Goal: Navigation & Orientation: Find specific page/section

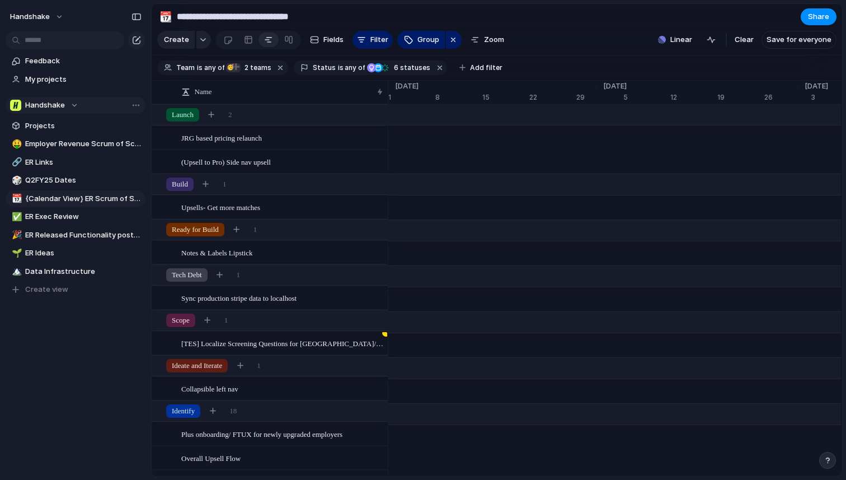
click at [77, 108] on div "Handshake" at bounding box center [44, 105] width 68 height 11
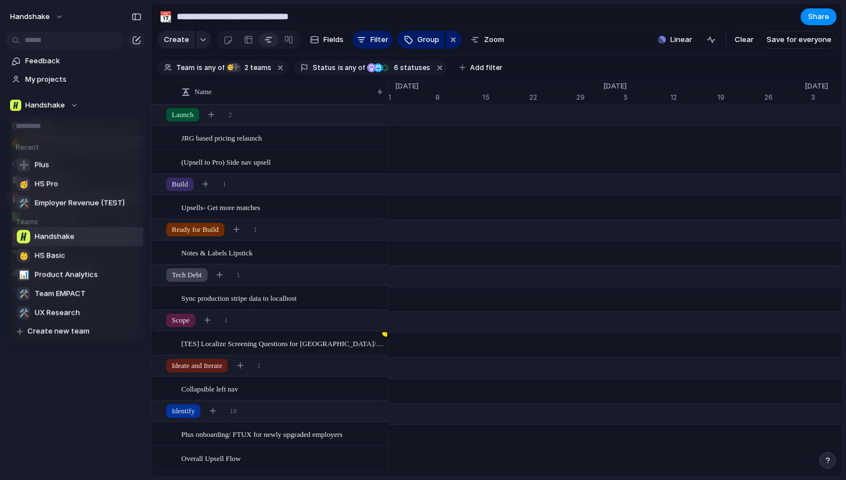
click at [59, 82] on div "Recent ➕ Plus 🥳 HS Pro 🛠️ Employer Revenue (TEST) Teams Handshake 👶 HS Basic 📊 …" at bounding box center [423, 240] width 846 height 480
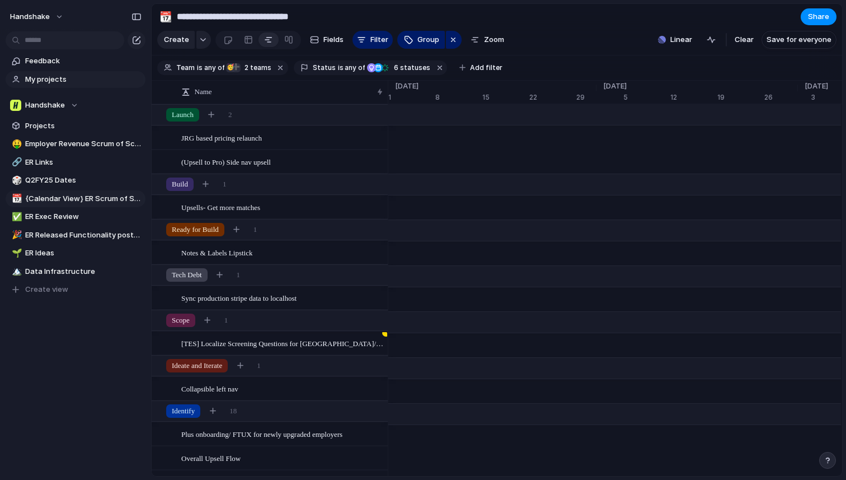
click at [47, 81] on span "My projects" at bounding box center [83, 79] width 116 height 11
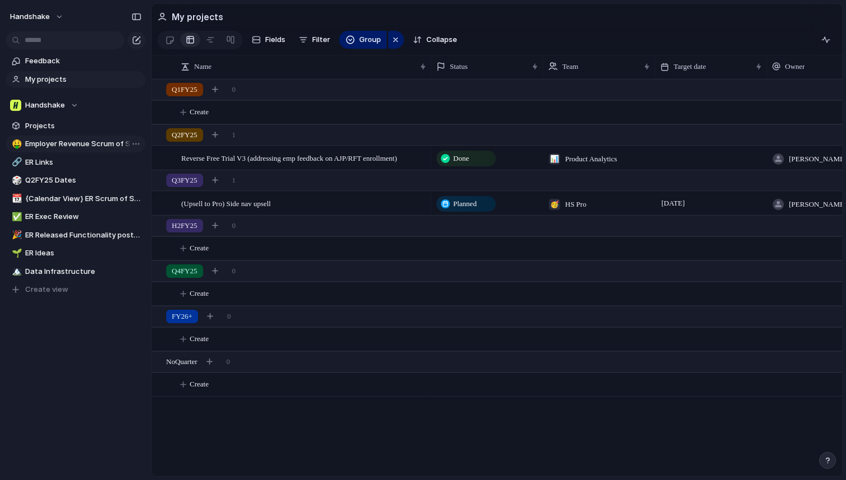
click at [53, 141] on span "Employer Revenue Scrum of Scrum" at bounding box center [83, 143] width 116 height 11
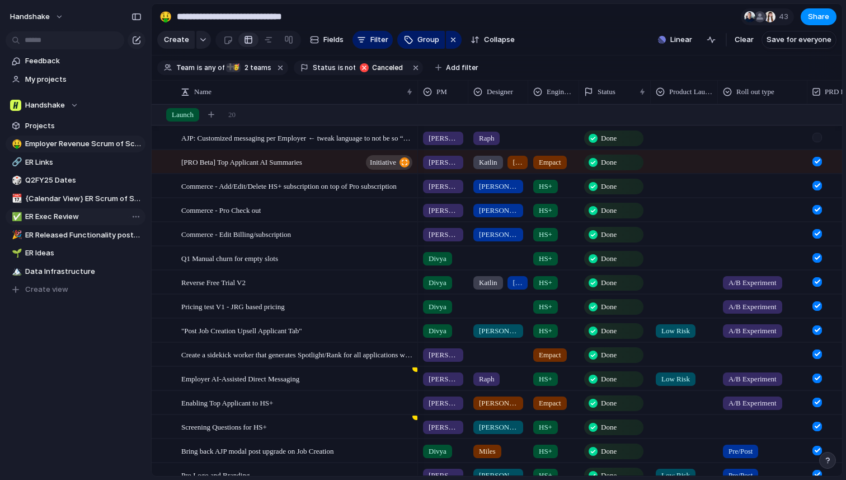
click at [69, 218] on span "ER Exec Review" at bounding box center [83, 216] width 116 height 11
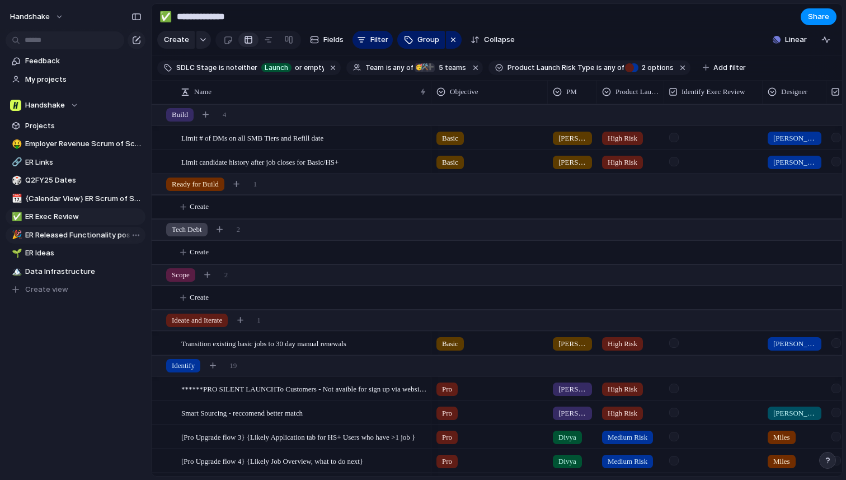
click at [78, 237] on span "ER Released Functionality post [DATE]" at bounding box center [83, 234] width 116 height 11
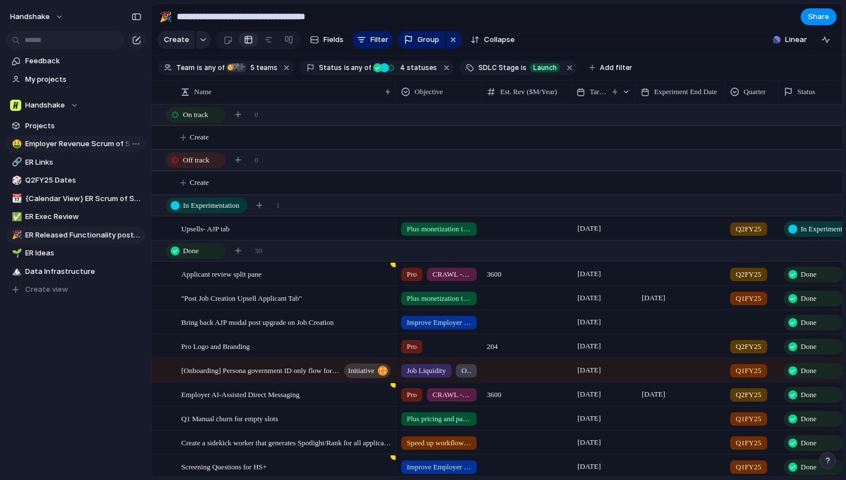
click at [59, 147] on span "Employer Revenue Scrum of Scrum" at bounding box center [83, 143] width 116 height 11
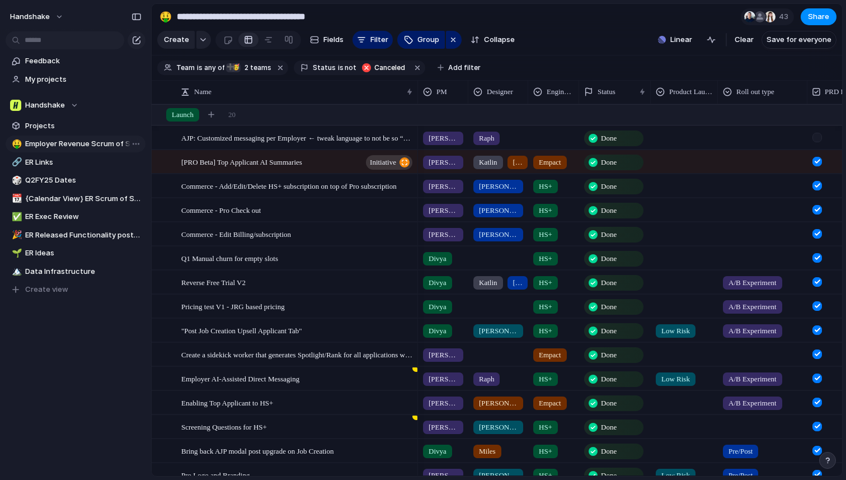
type input "**********"
click at [767, 18] on div at bounding box center [770, 16] width 11 height 11
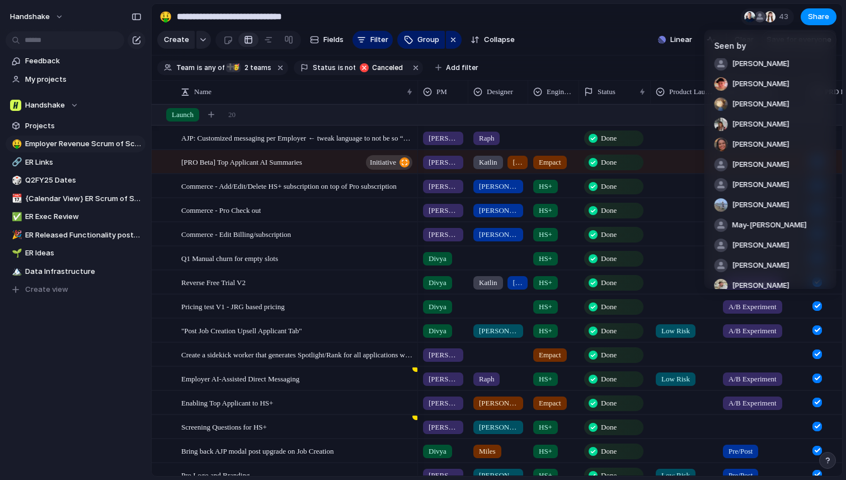
scroll to position [639, 0]
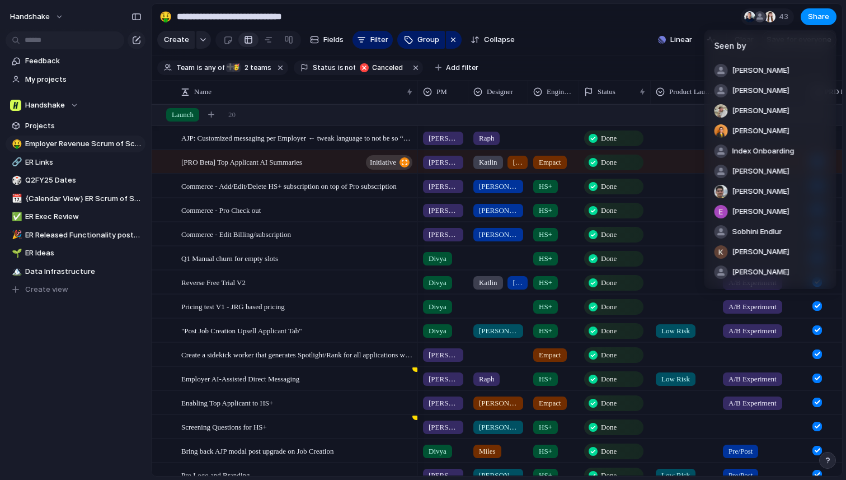
click at [631, 45] on div "Seen by [PERSON_NAME] [PERSON_NAME] [PERSON_NAME] [PERSON_NAME] [PERSON_NAME] […" at bounding box center [423, 240] width 846 height 480
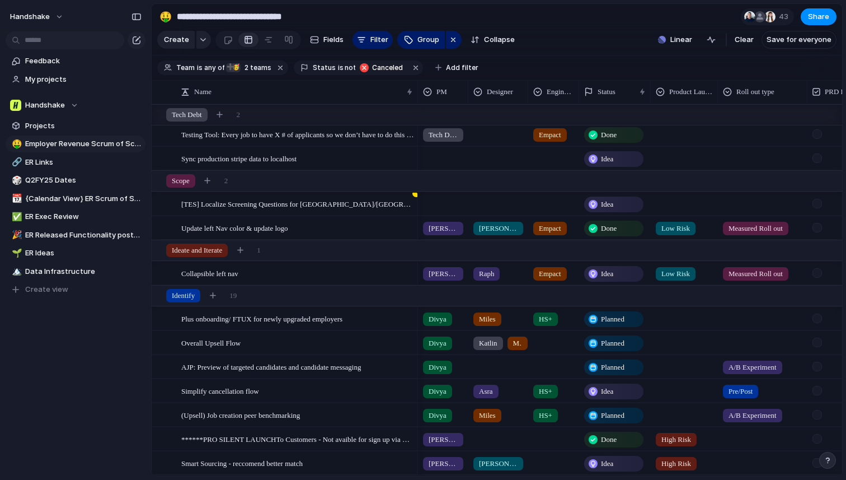
scroll to position [0, 0]
